Goal: Find specific page/section

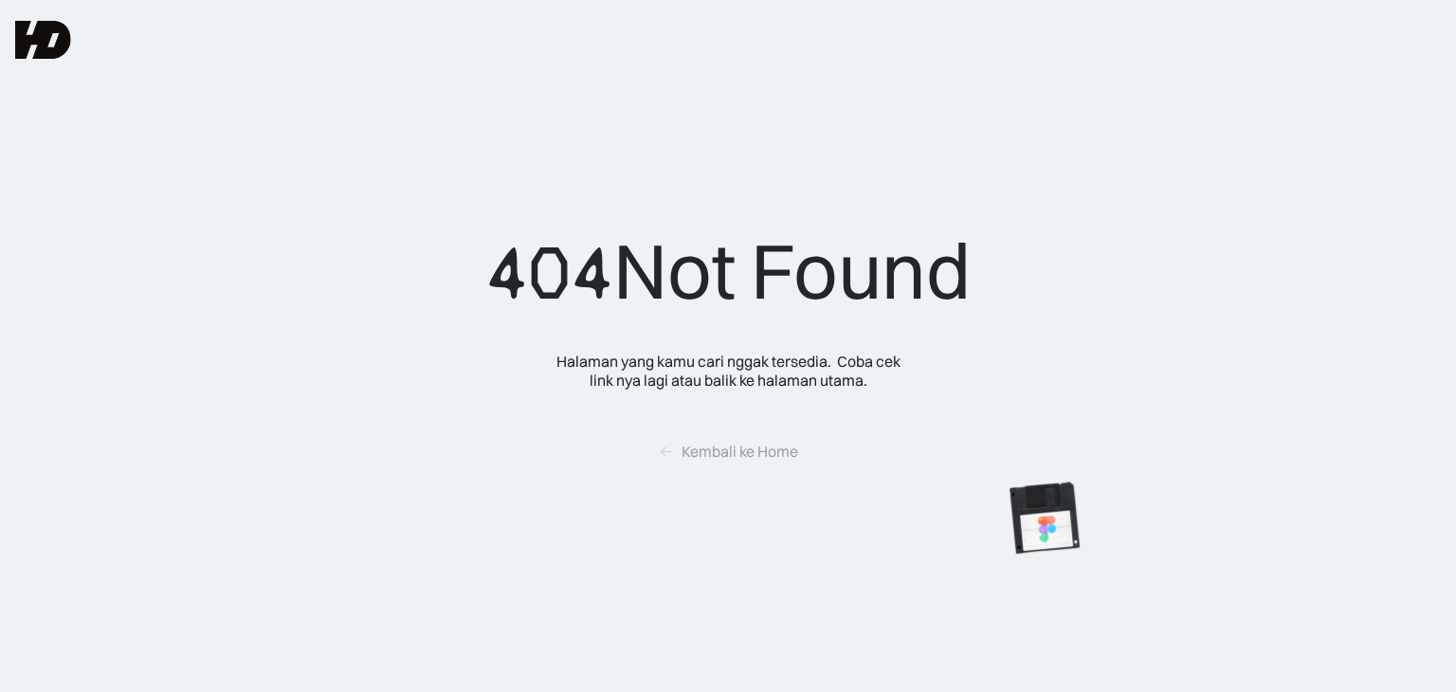
click at [434, 240] on div "404 Not Found Halaman yang kamu cari nggak tersedia.  Coba cek link nya lagi at…" at bounding box center [728, 346] width 1456 height 692
click at [705, 459] on div "Kembali ke Home" at bounding box center [739, 452] width 117 height 20
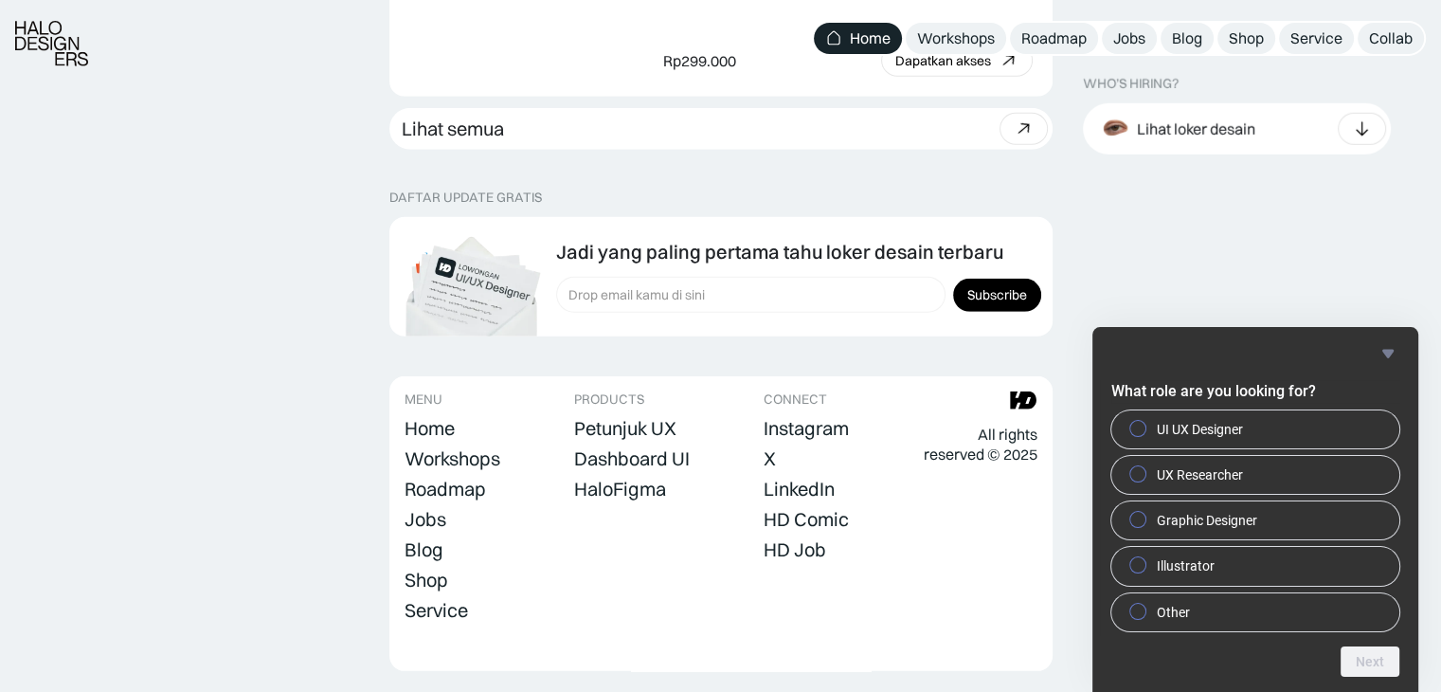
scroll to position [5444, 0]
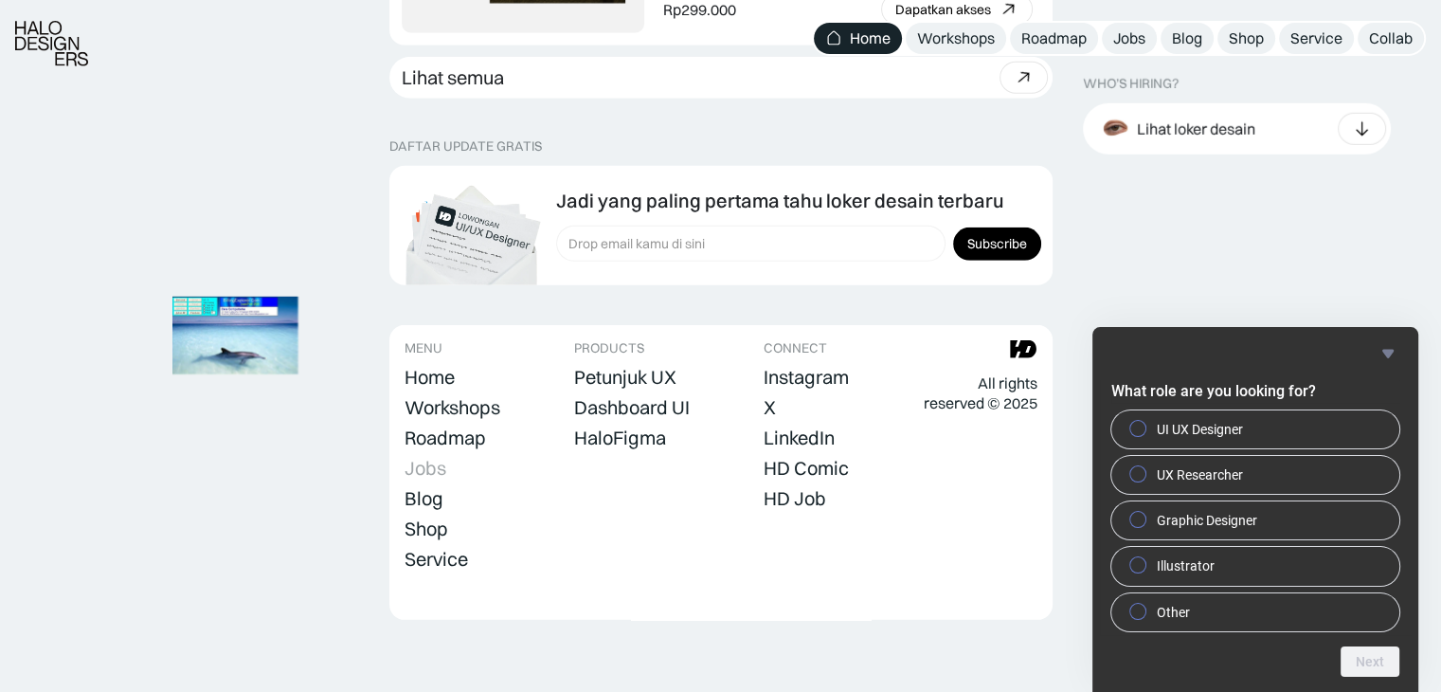
click at [426, 467] on div "Jobs" at bounding box center [426, 468] width 42 height 23
